Goal: Task Accomplishment & Management: Use online tool/utility

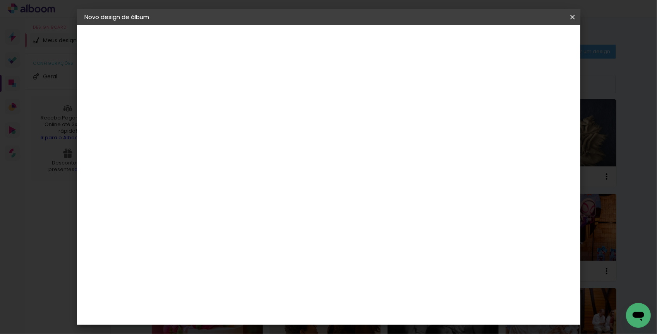
click at [211, 98] on input at bounding box center [211, 104] width 0 height 12
click at [211, 102] on input "Primeira comunhão" at bounding box center [211, 104] width 0 height 12
type input "[PERSON_NAME] - Primeira comunhão"
type paper-input "[PERSON_NAME] - Primeira comunhão"
click at [0, 0] on slot "Avançar" at bounding box center [0, 0] width 0 height 0
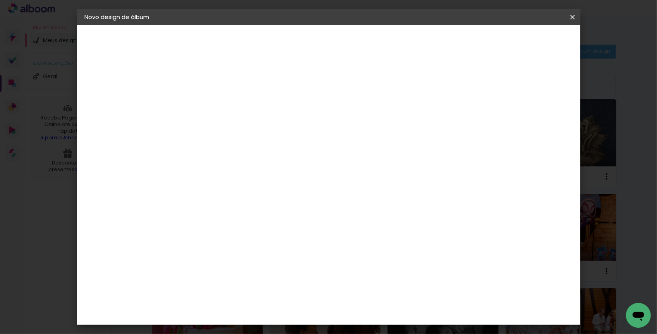
click at [0, 0] on slot "Tamanho Livre" at bounding box center [0, 0] width 0 height 0
click at [575, 18] on iron-icon at bounding box center [572, 17] width 9 height 8
click at [0, 0] on slot "Tamanho Livre" at bounding box center [0, 0] width 0 height 0
click at [0, 0] on slot "Avançar" at bounding box center [0, 0] width 0 height 0
drag, startPoint x: 545, startPoint y: 116, endPoint x: 462, endPoint y: 109, distance: 83.5
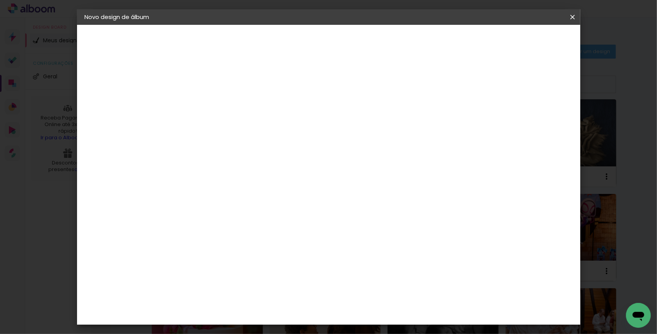
click at [468, 109] on div "30 cm cm cm mm A maioria das encadernadoras sugere 5mm de sangria." at bounding box center [364, 129] width 372 height 62
type input "4"
type paper-input "4"
click at [543, 118] on input "4" at bounding box center [539, 117] width 14 height 12
type input "3"
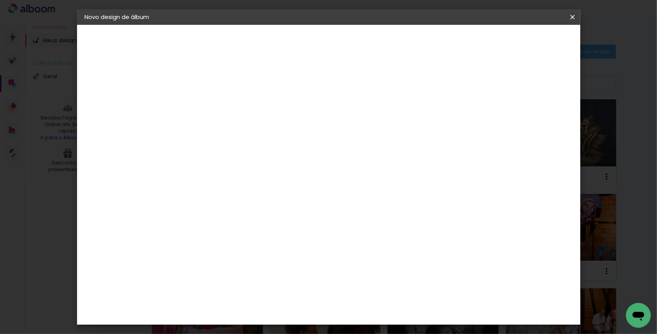
type paper-input "3"
click at [543, 118] on input "3" at bounding box center [540, 117] width 14 height 12
type input "2"
type paper-input "2"
click at [544, 119] on input "2" at bounding box center [541, 117] width 14 height 12
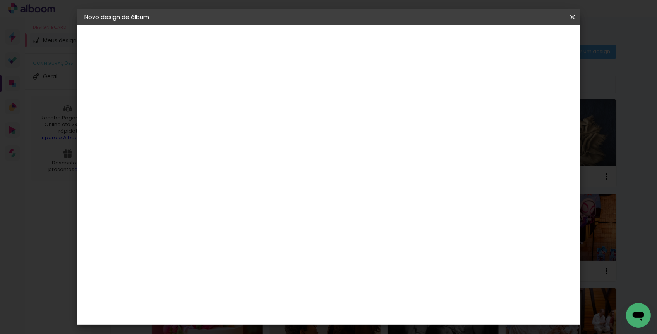
scroll to position [34, 0]
click at [379, 292] on input "60" at bounding box center [374, 292] width 20 height 12
drag, startPoint x: 379, startPoint y: 292, endPoint x: 370, endPoint y: 292, distance: 8.5
click at [370, 292] on input "60" at bounding box center [374, 292] width 20 height 12
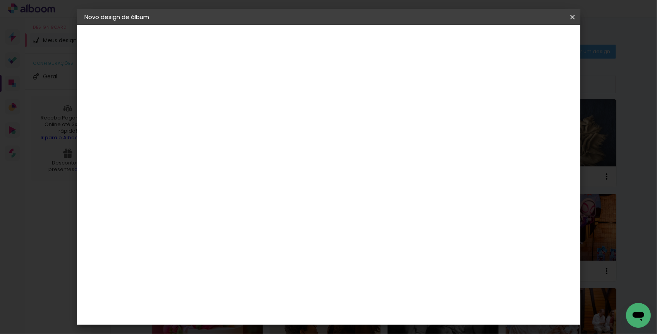
type input "50"
type paper-input "50"
drag, startPoint x: 194, startPoint y: 238, endPoint x: 179, endPoint y: 238, distance: 14.3
click at [179, 238] on input "30" at bounding box center [187, 238] width 20 height 12
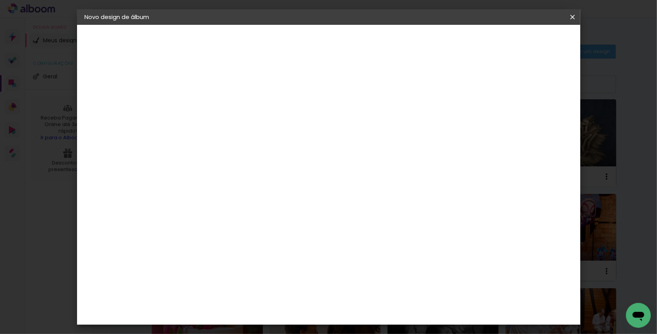
type input "20"
type paper-input "20"
click at [530, 42] on span "Iniciar design" at bounding box center [512, 40] width 35 height 5
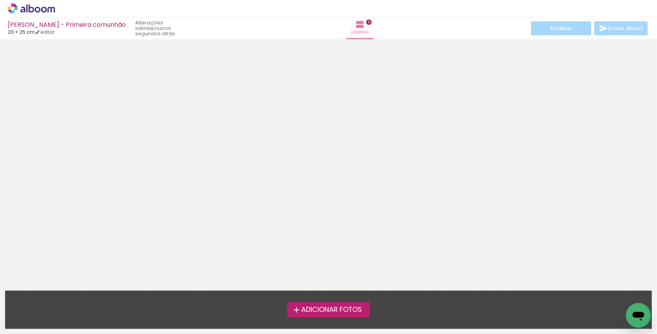
click at [310, 310] on span "Adicionar Fotos" at bounding box center [331, 309] width 61 height 7
click at [0, 0] on input "file" at bounding box center [0, 0] width 0 height 0
